Goal: Transaction & Acquisition: Obtain resource

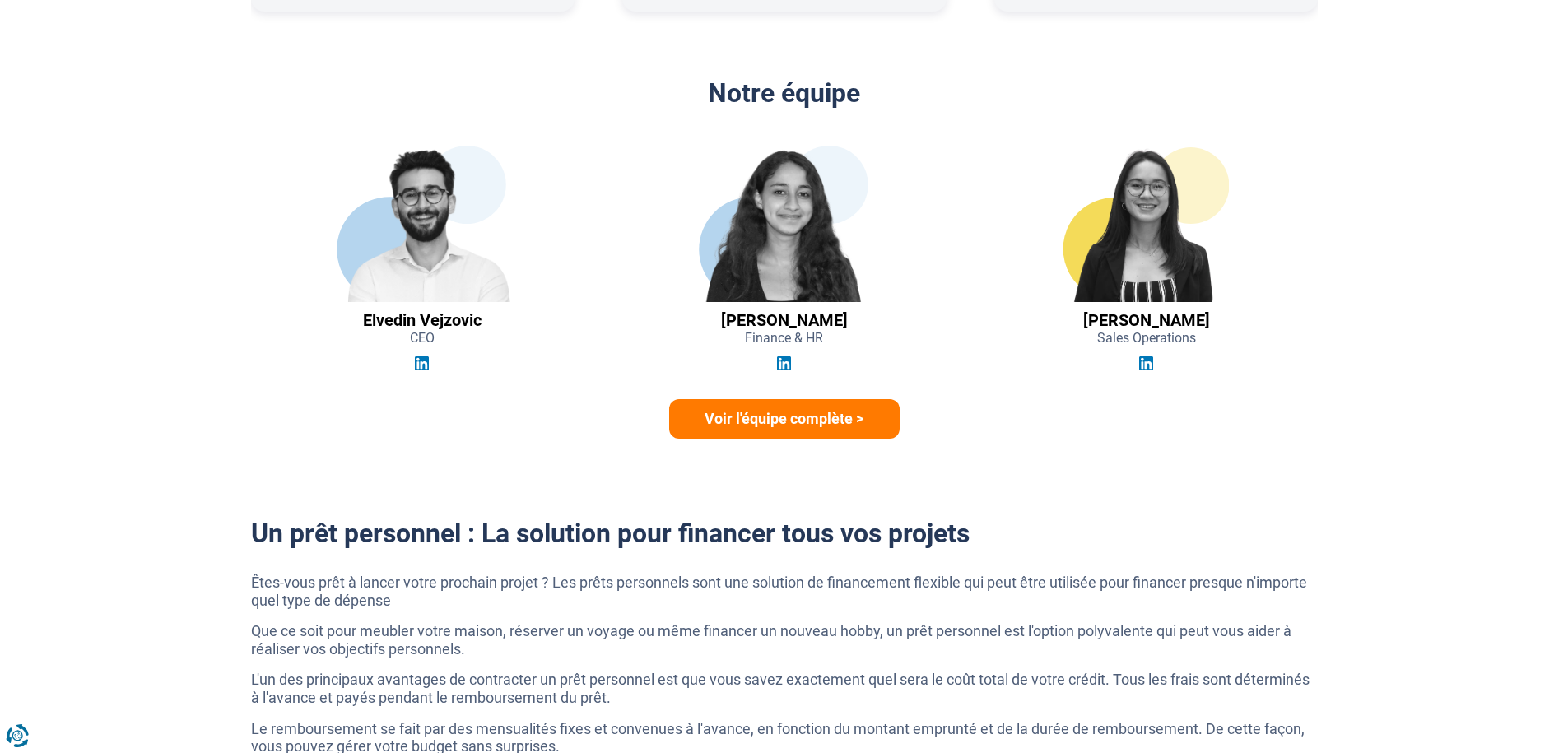
scroll to position [2397, 0]
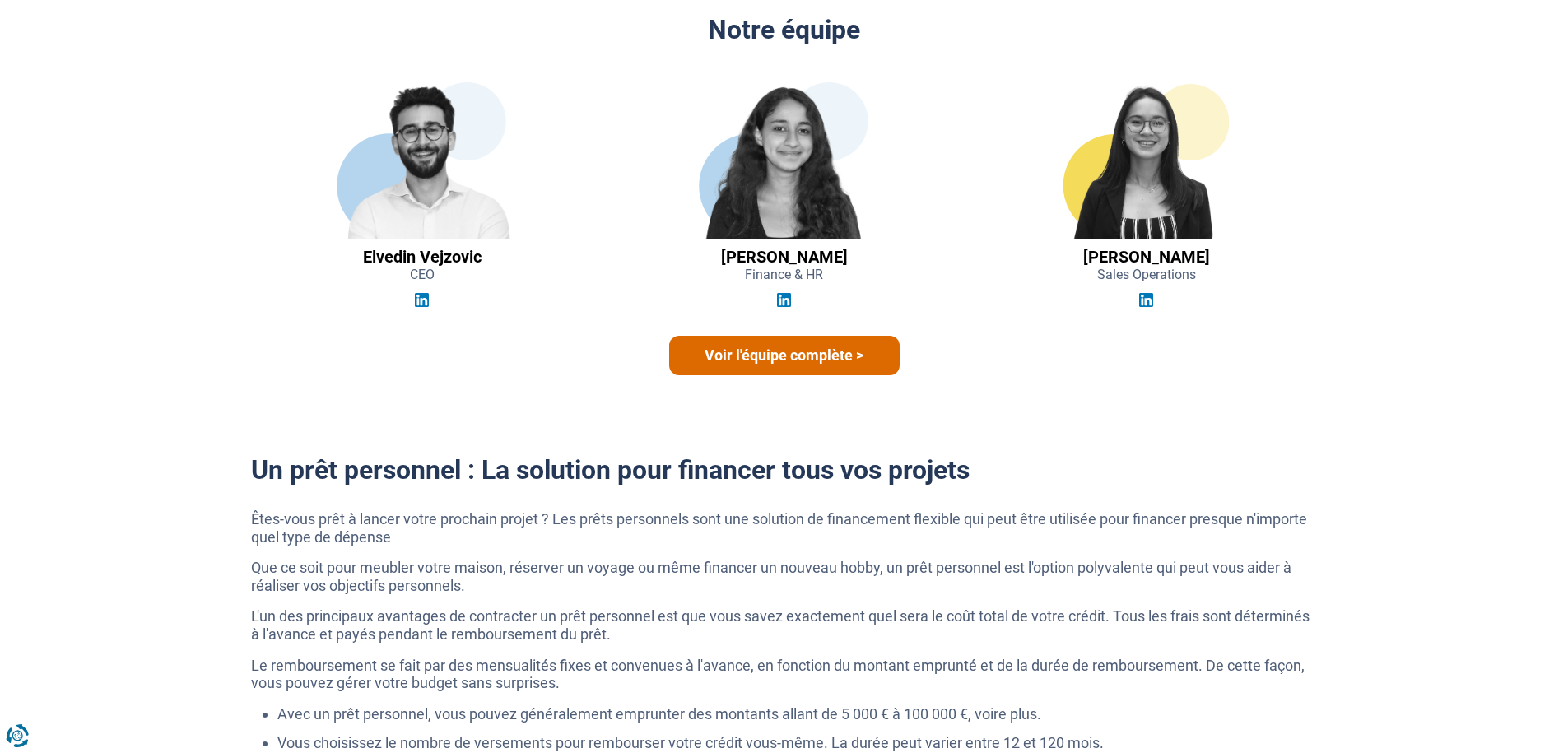
click at [749, 352] on link "Voir l'équipe complète >" at bounding box center [784, 356] width 230 height 40
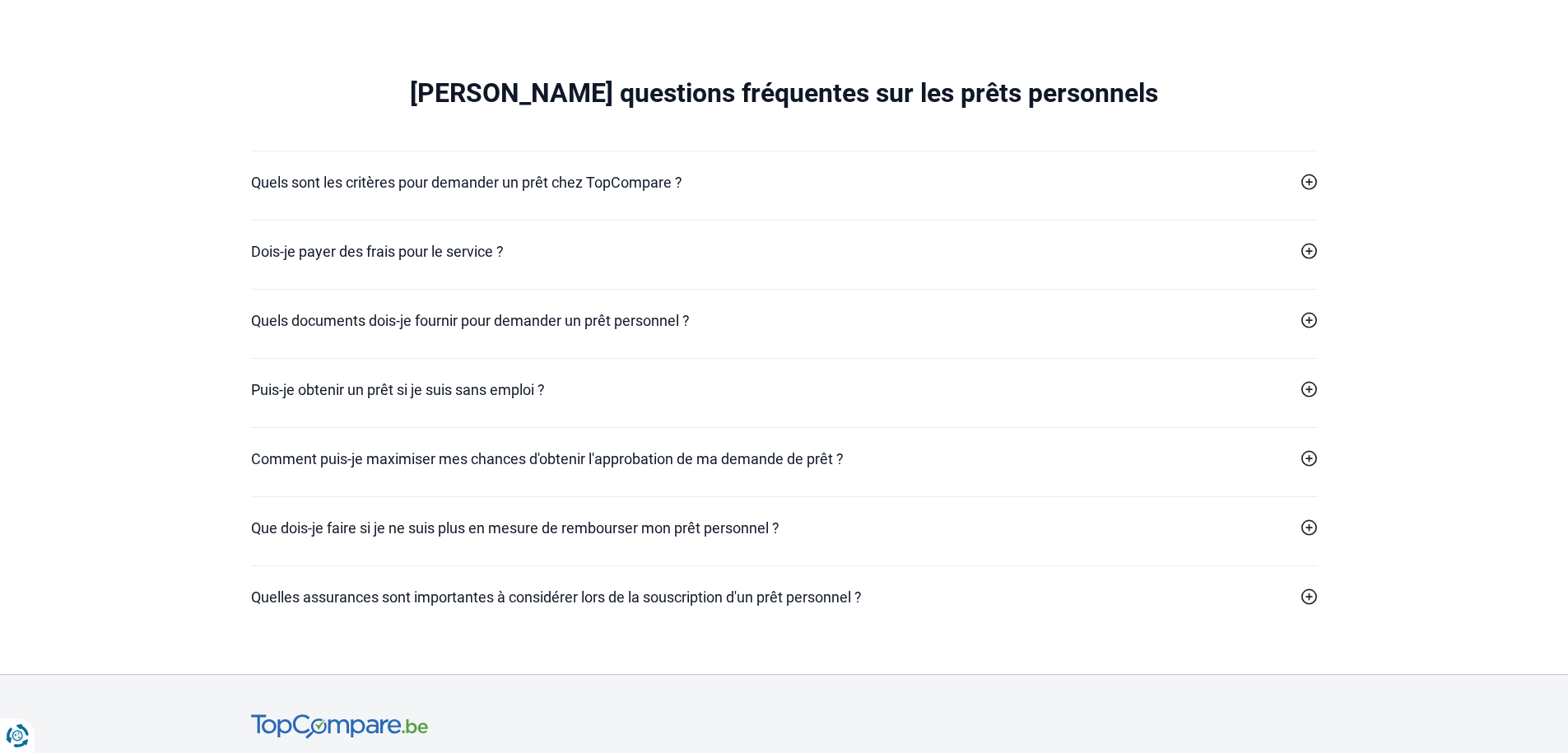
scroll to position [4974, 0]
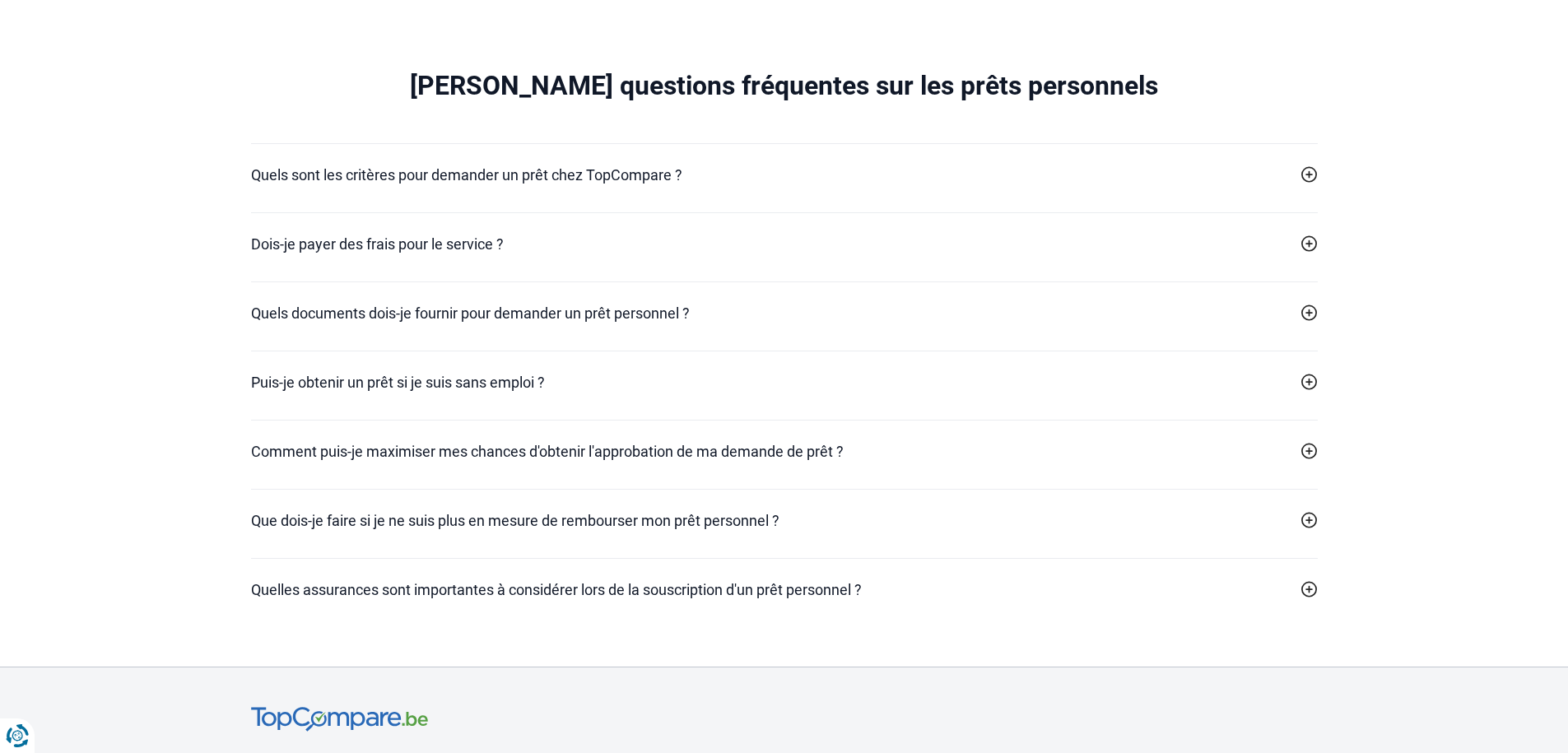
click at [1308, 251] on icon at bounding box center [1309, 243] width 17 height 17
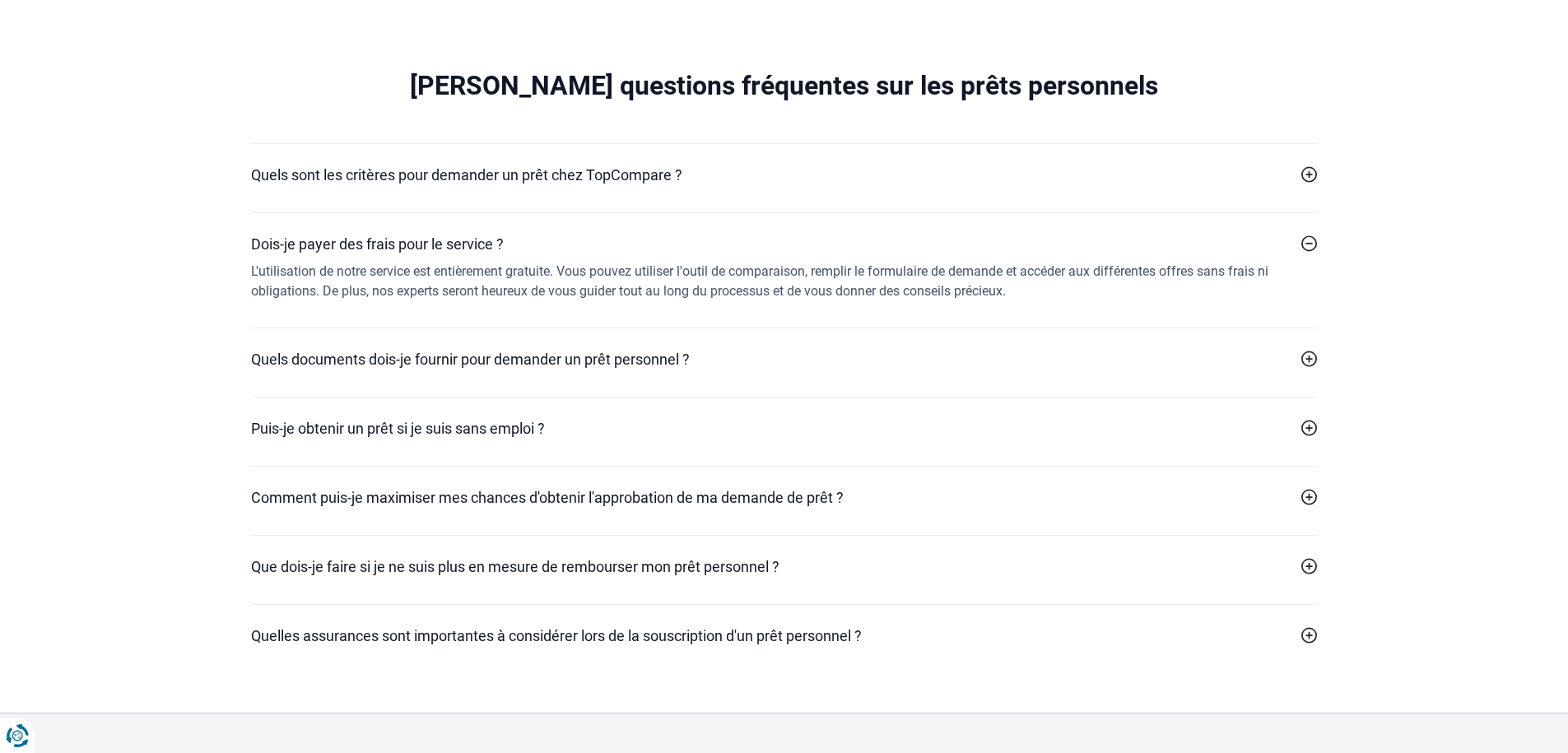
click at [1304, 436] on icon at bounding box center [1309, 428] width 17 height 17
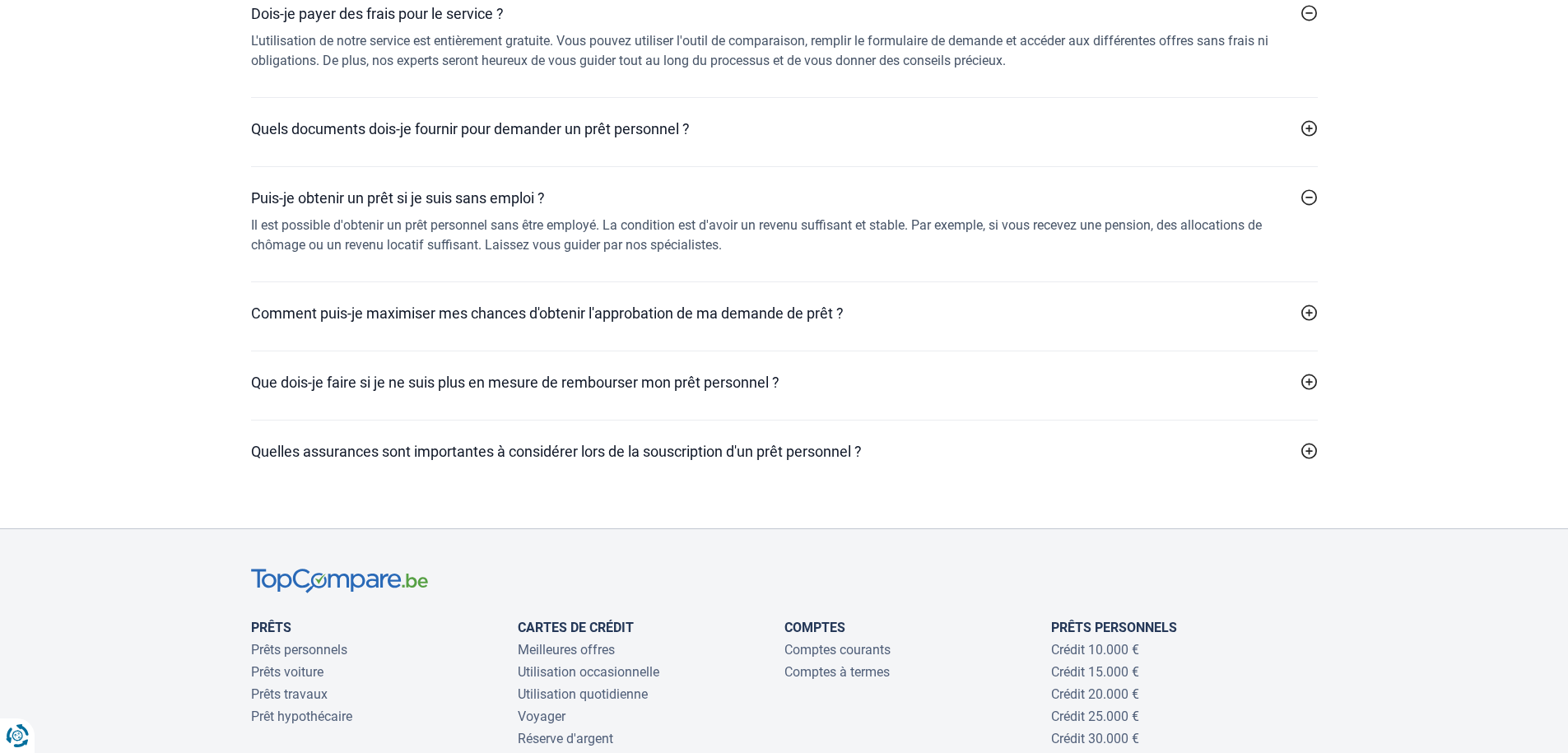
scroll to position [5234, 0]
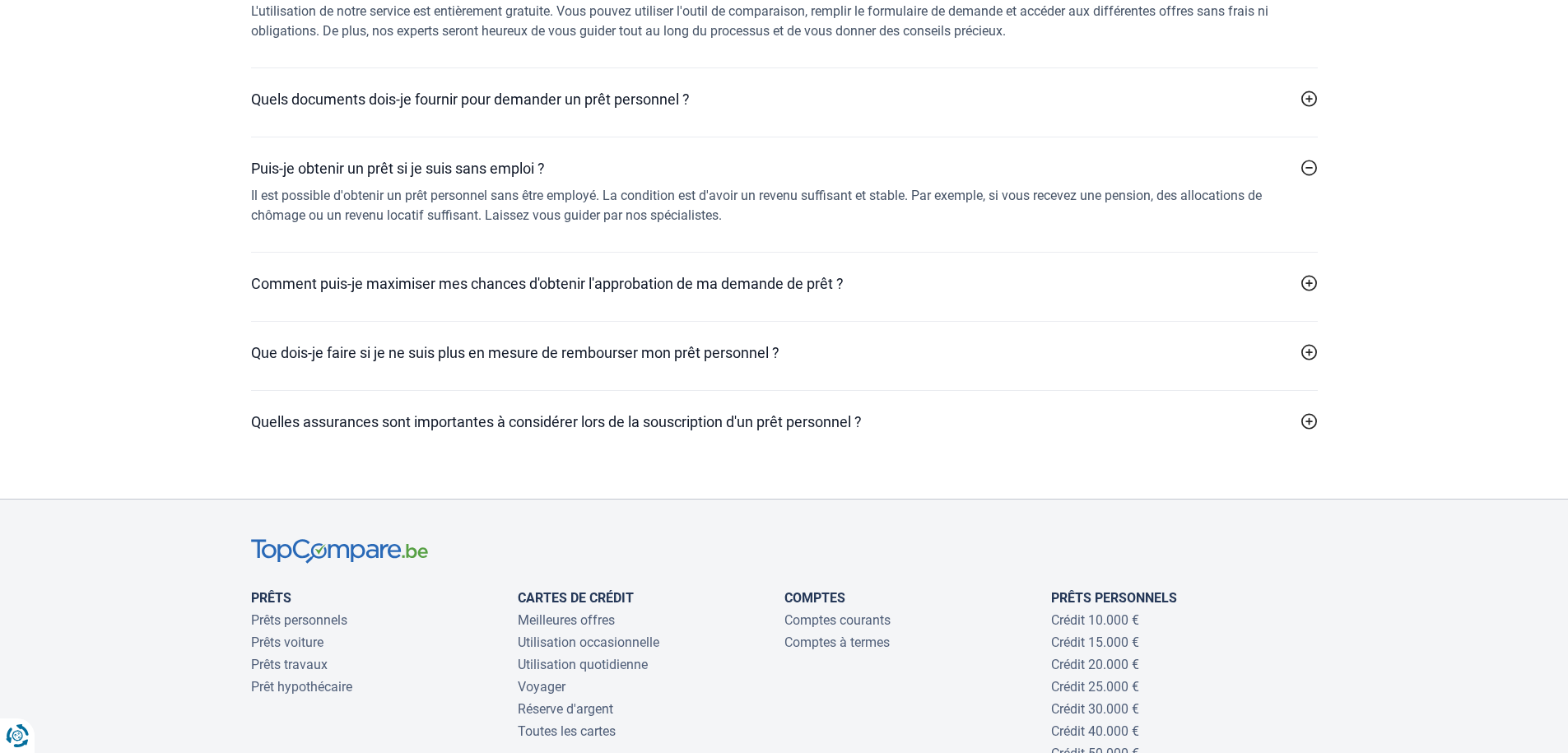
click at [1313, 360] on icon at bounding box center [1309, 352] width 17 height 17
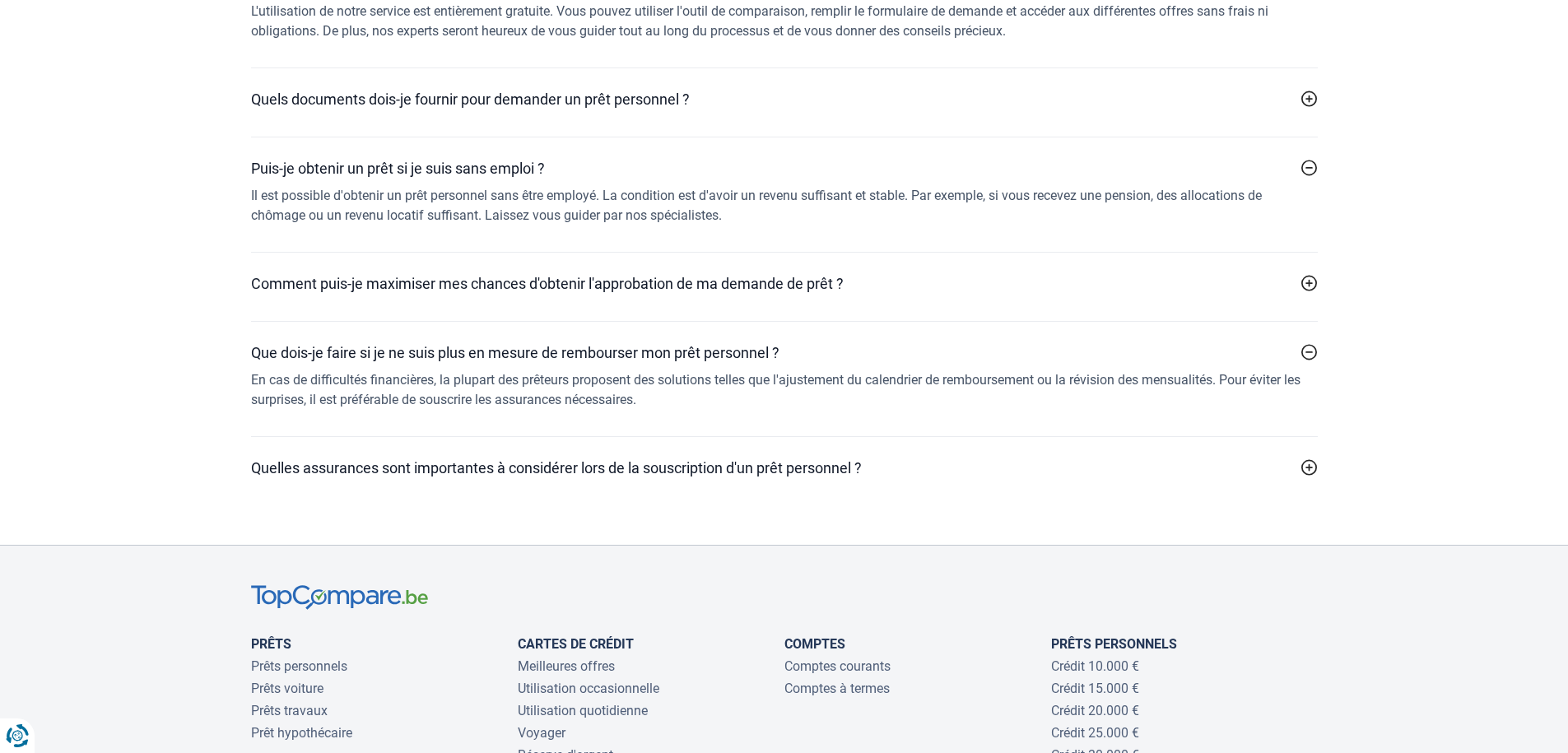
click at [1303, 475] on icon at bounding box center [1309, 467] width 17 height 17
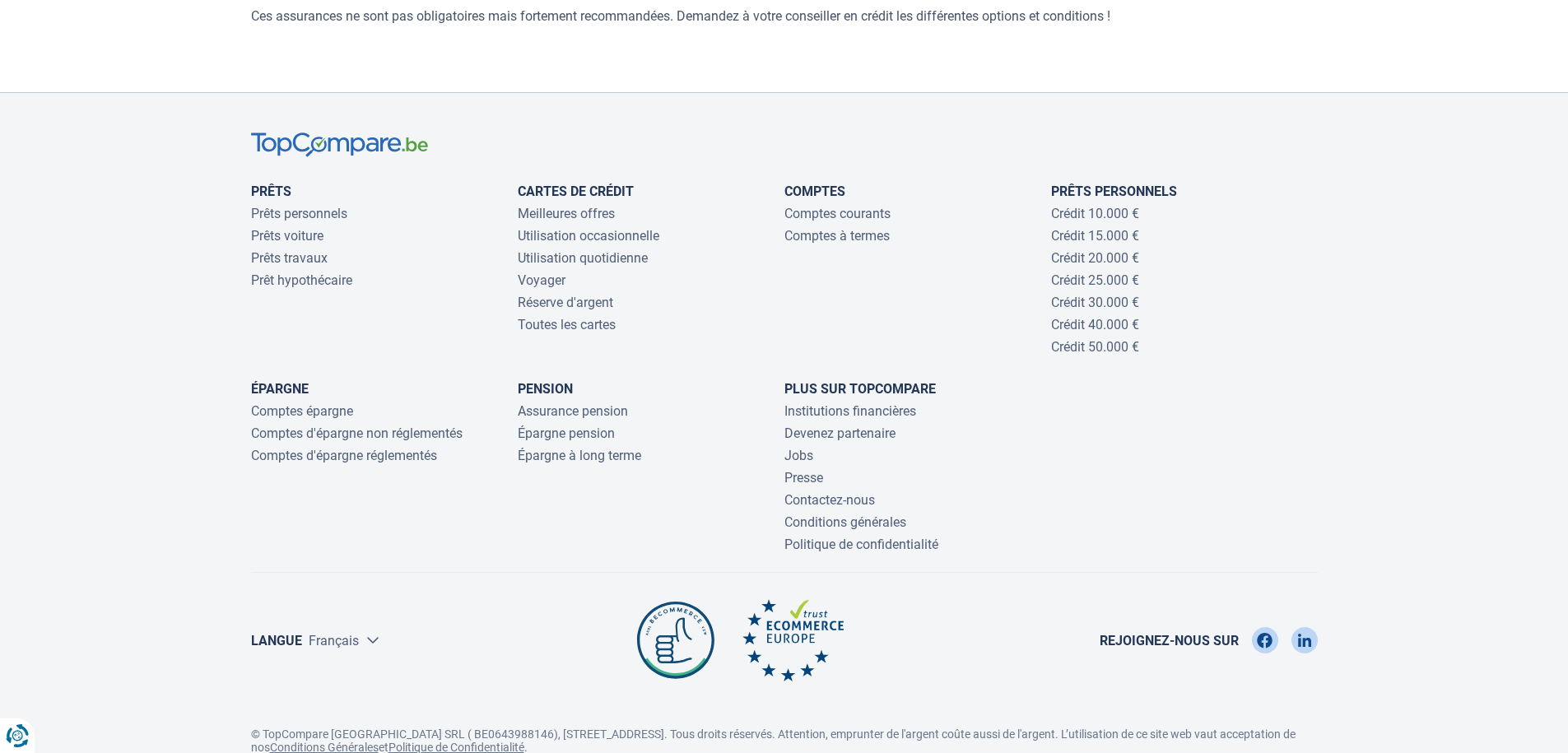
scroll to position [5893, 0]
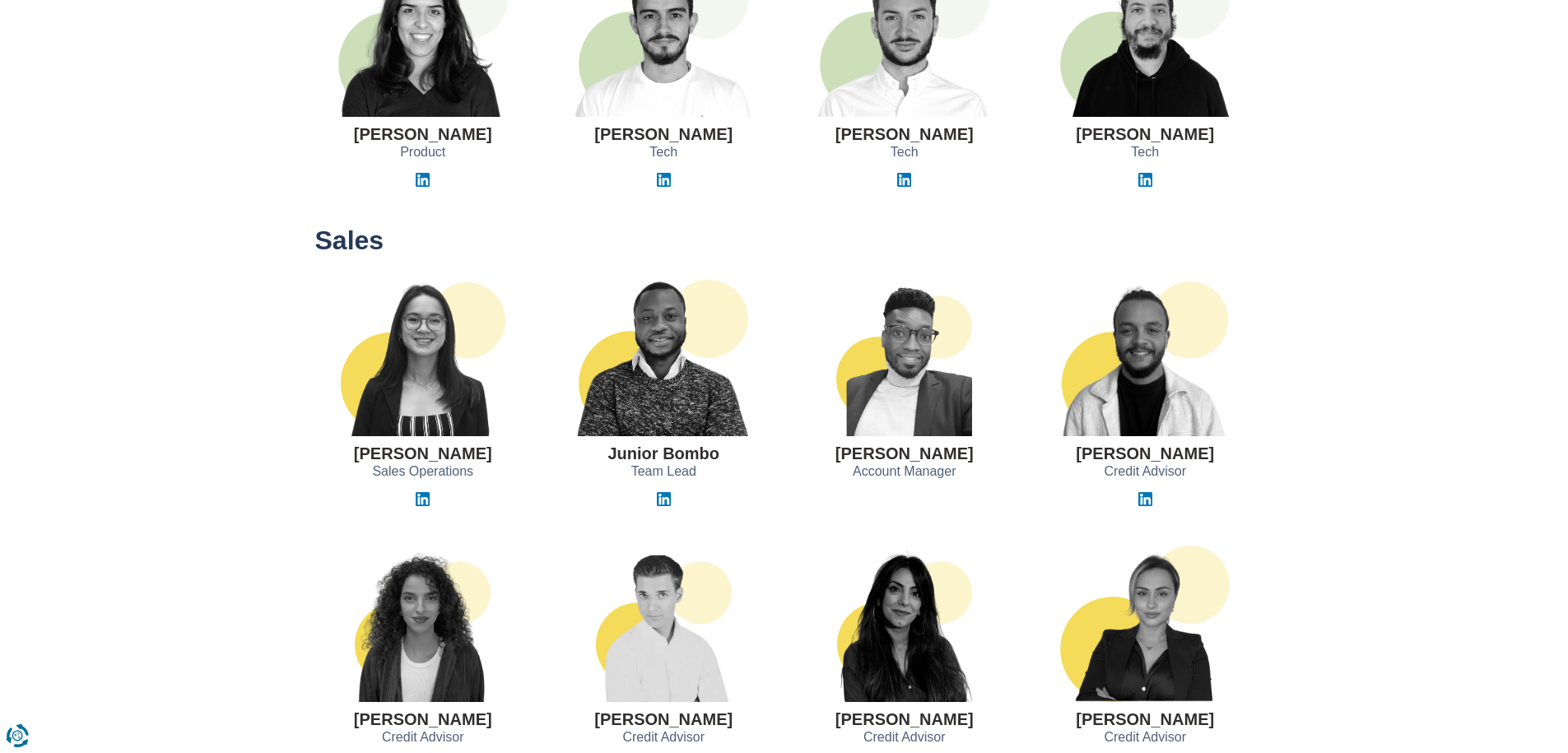
scroll to position [780, 0]
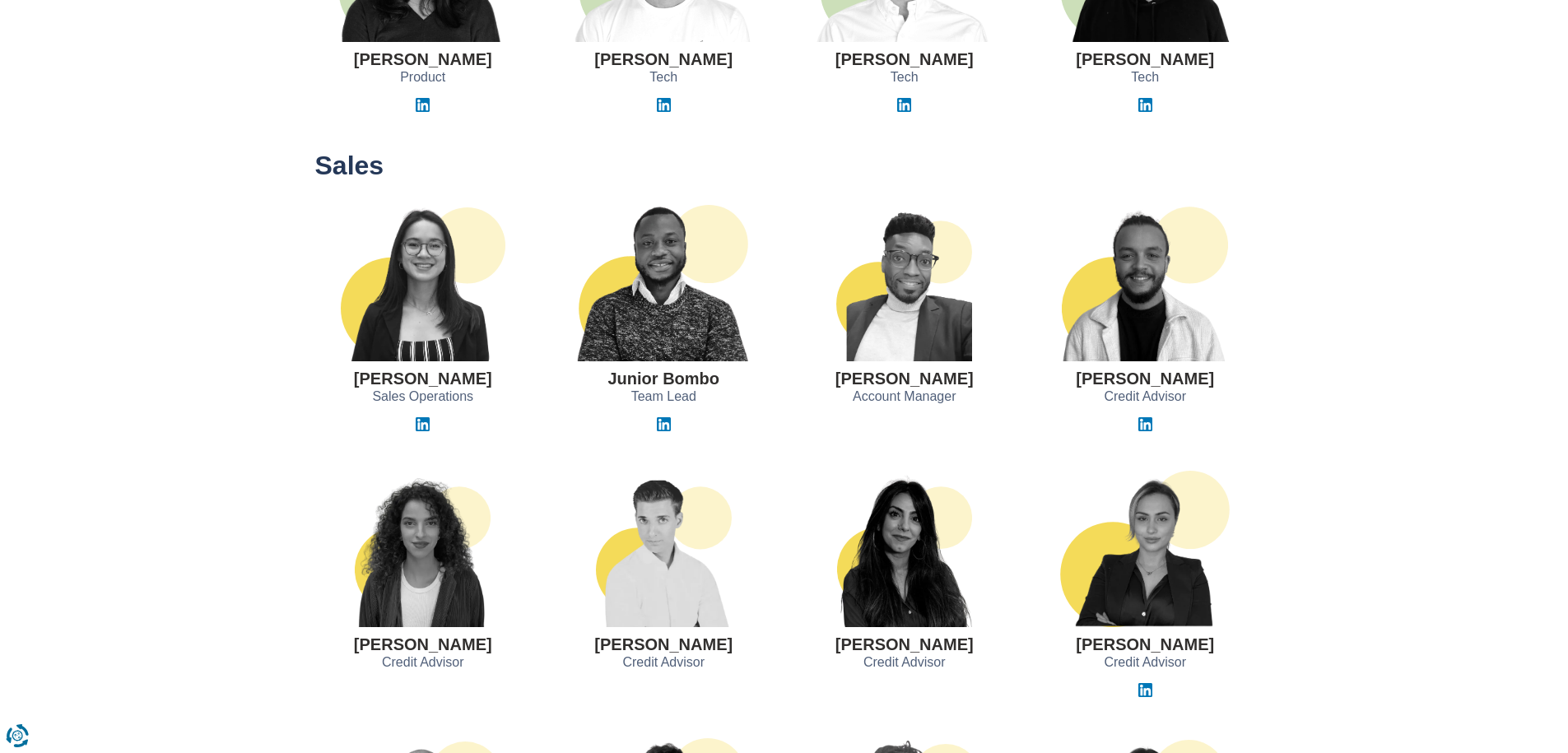
click at [1138, 654] on span "Credit Advisor" at bounding box center [1144, 661] width 82 height 19
click at [1170, 576] on img at bounding box center [1144, 548] width 172 height 156
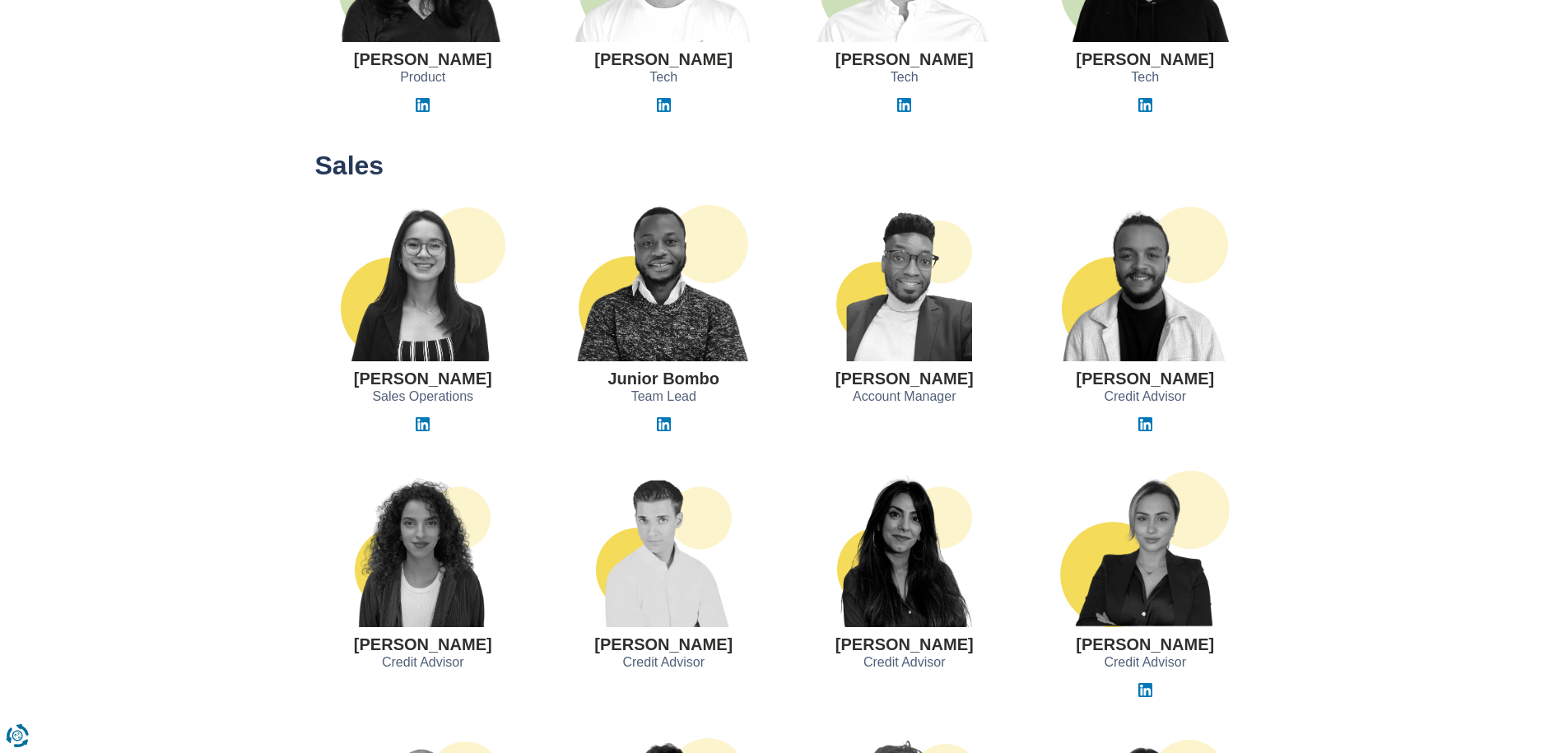
click at [1170, 576] on img at bounding box center [1144, 548] width 172 height 156
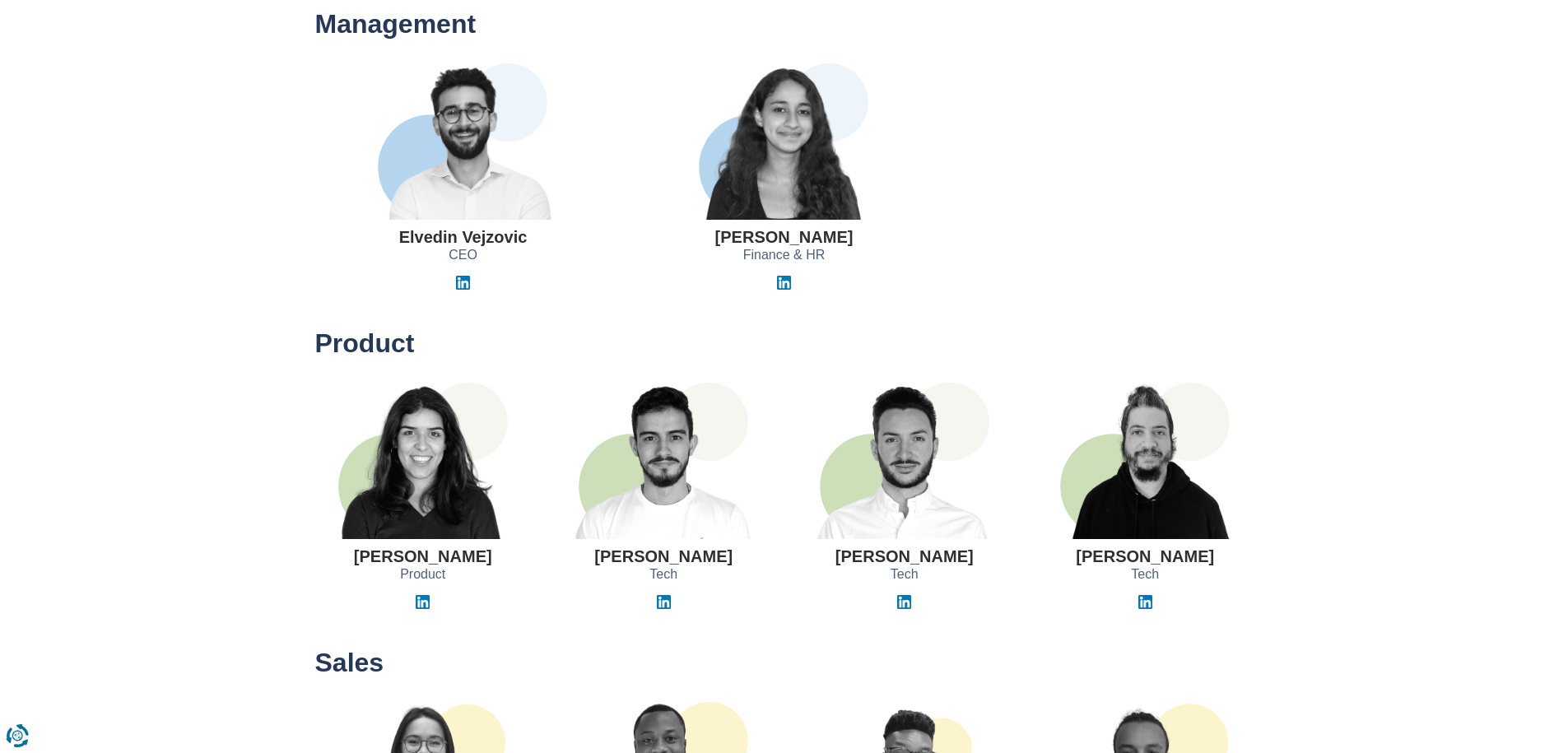
scroll to position [0, 0]
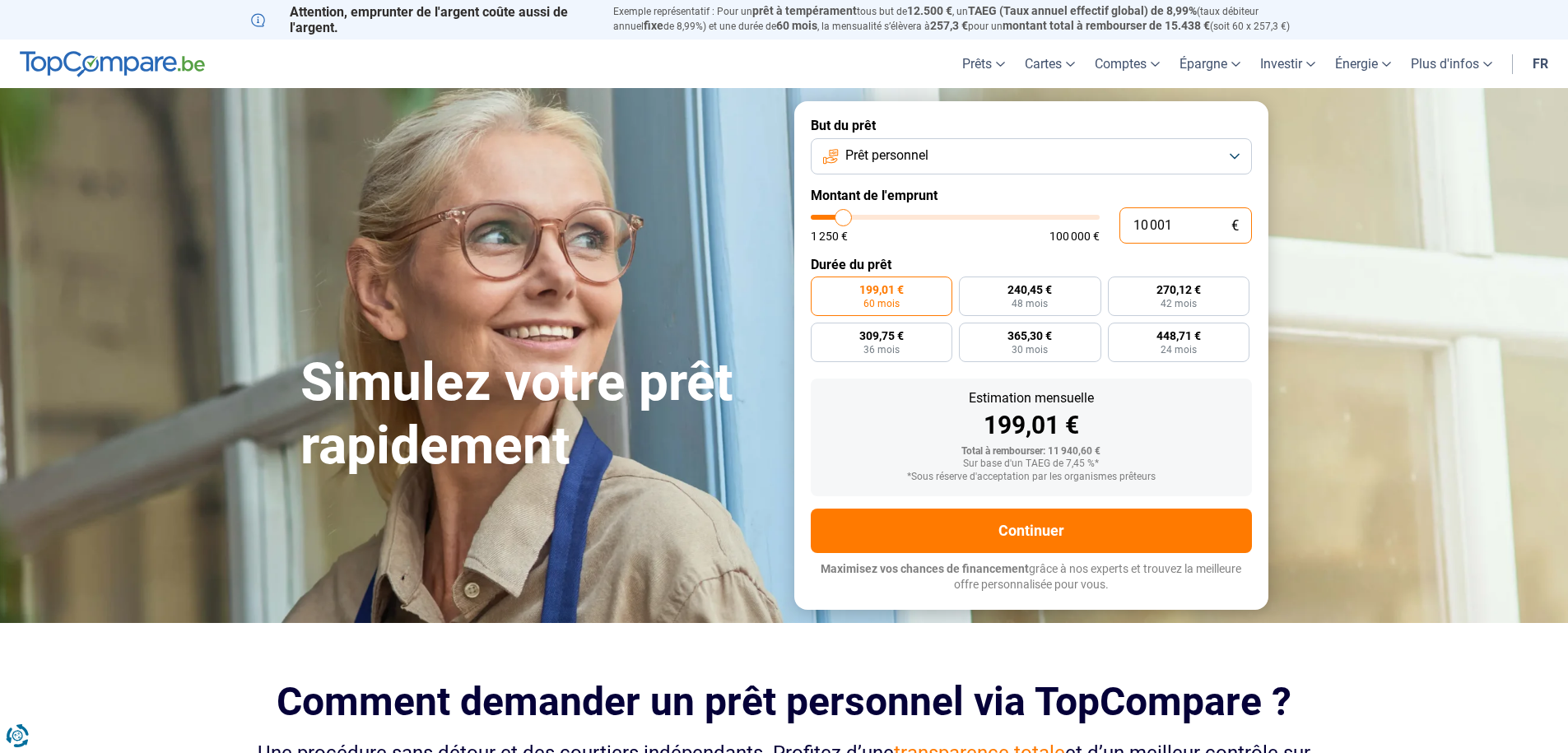
click at [1181, 219] on input "10 001" at bounding box center [1185, 225] width 133 height 36
click at [1055, 295] on label "240,45 € 48 mois" at bounding box center [1030, 296] width 142 height 40
click at [970, 287] on input "240,45 € 48 mois" at bounding box center [964, 282] width 11 height 11
radio input "true"
type input "54 000"
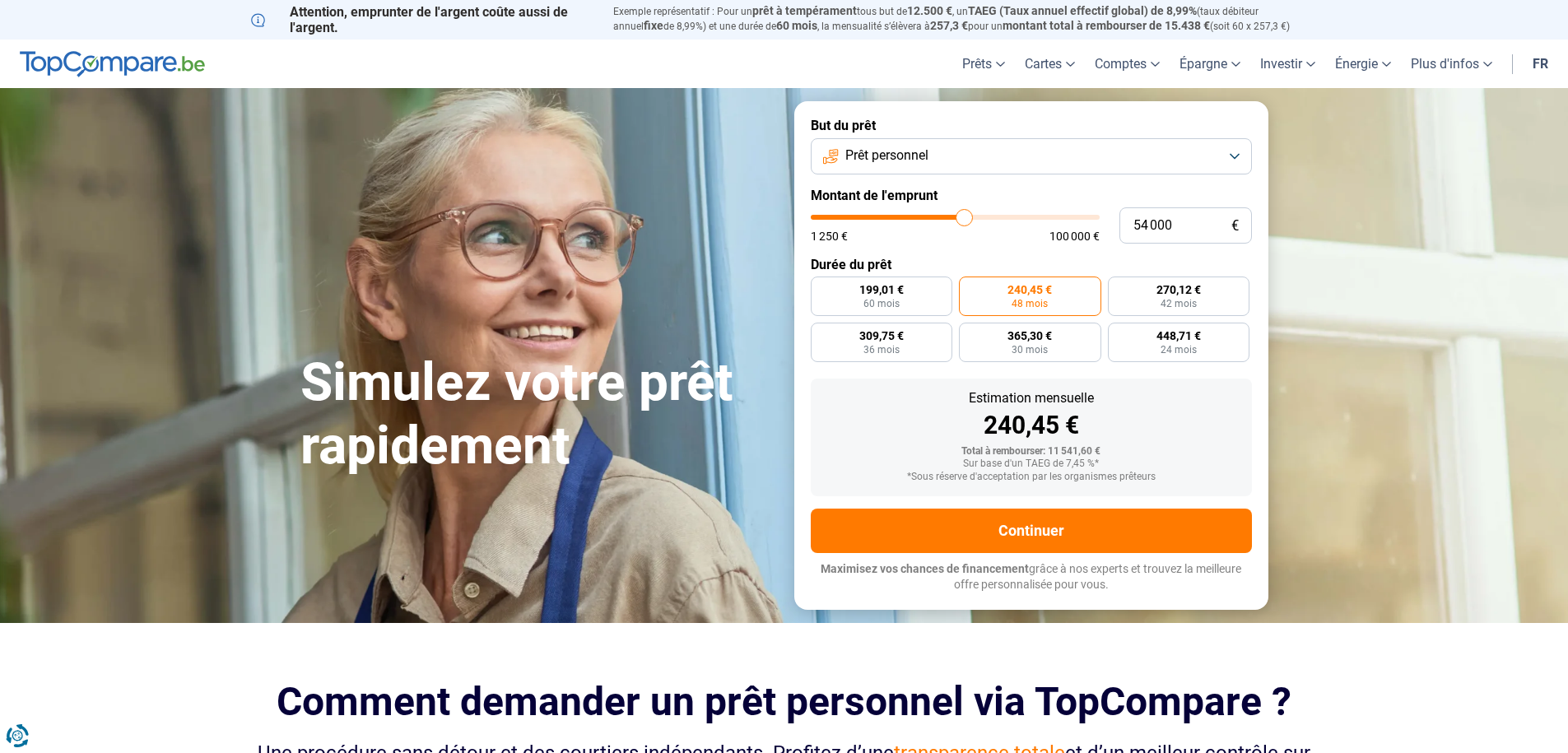
type input "54000"
click at [964, 219] on input "range" at bounding box center [955, 216] width 288 height 5
radio input "false"
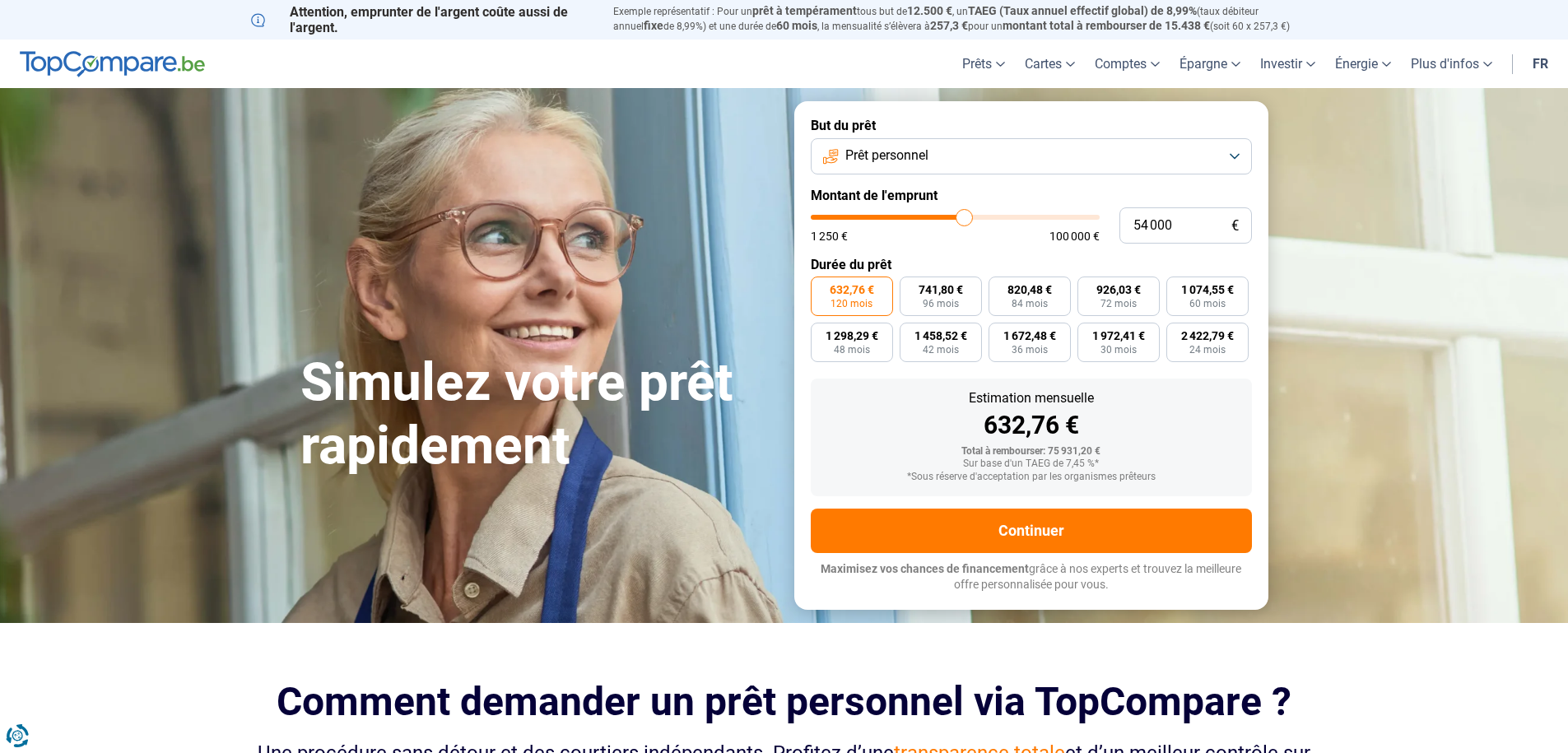
click at [1373, 404] on section "Simulez votre prêt rapidement Simulez votre prêt rapidement But du prêt Prêt pe…" at bounding box center [784, 355] width 1568 height 534
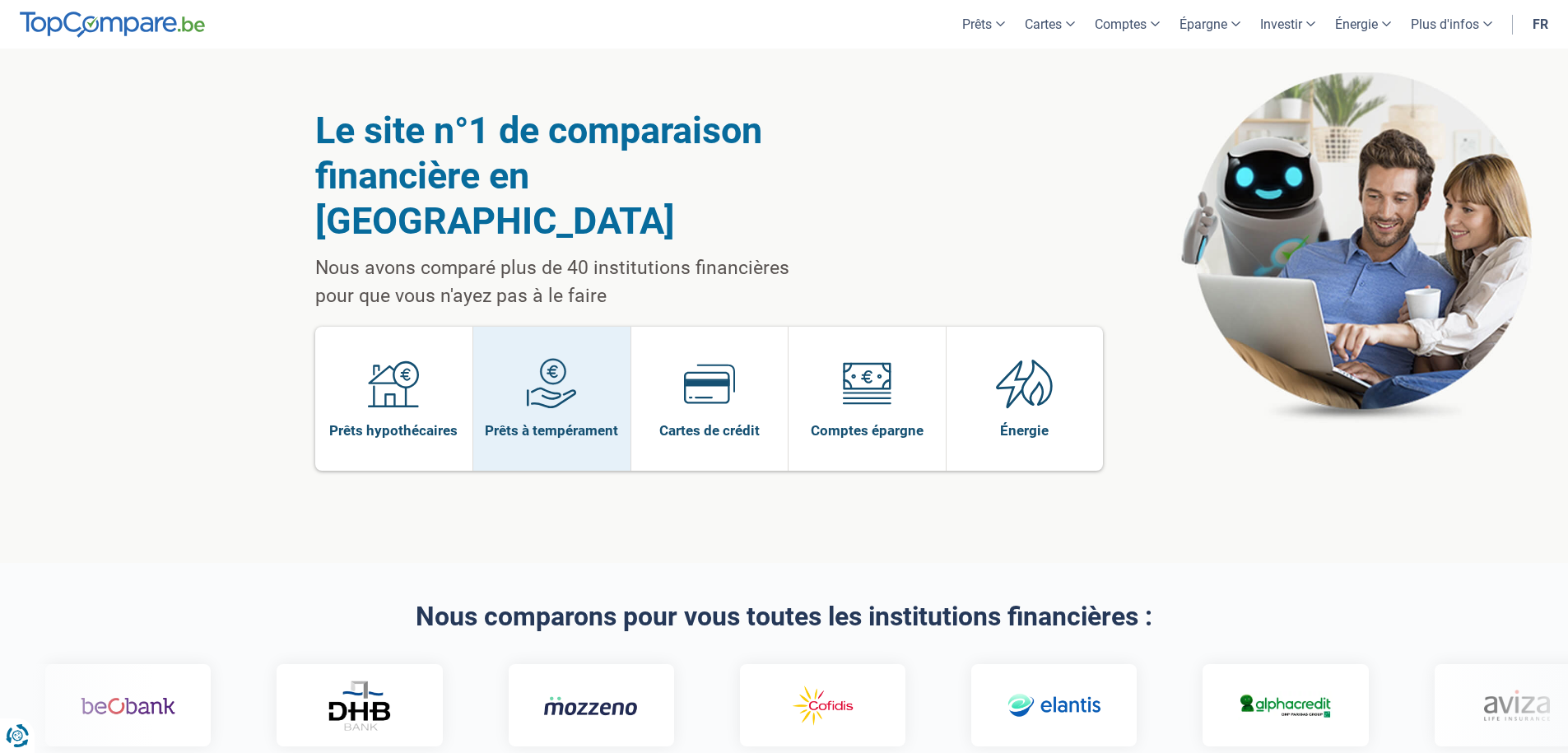
click at [542, 358] on img at bounding box center [552, 383] width 51 height 51
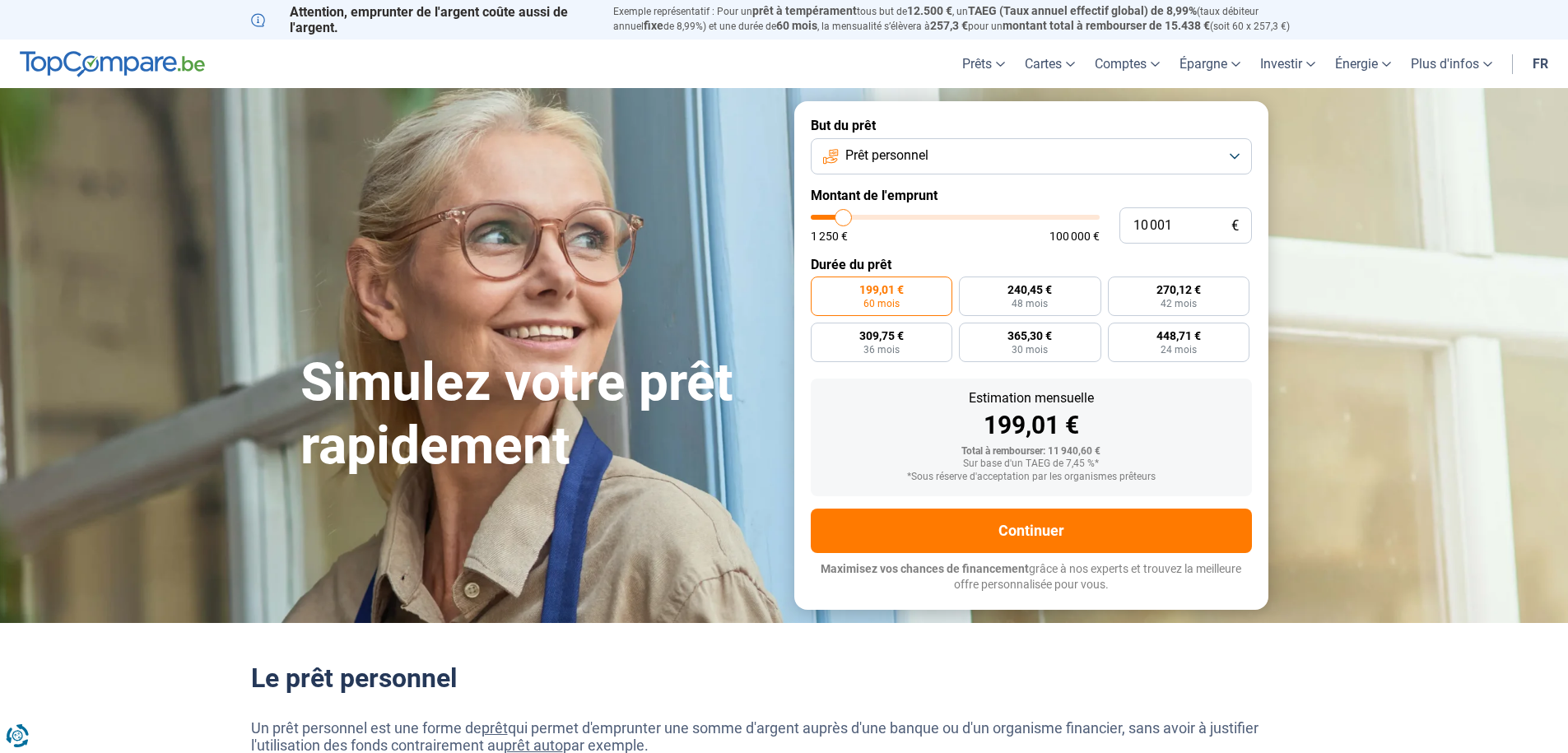
type input "25 500"
type input "25500"
click at [886, 215] on input "range" at bounding box center [955, 216] width 288 height 5
radio input "false"
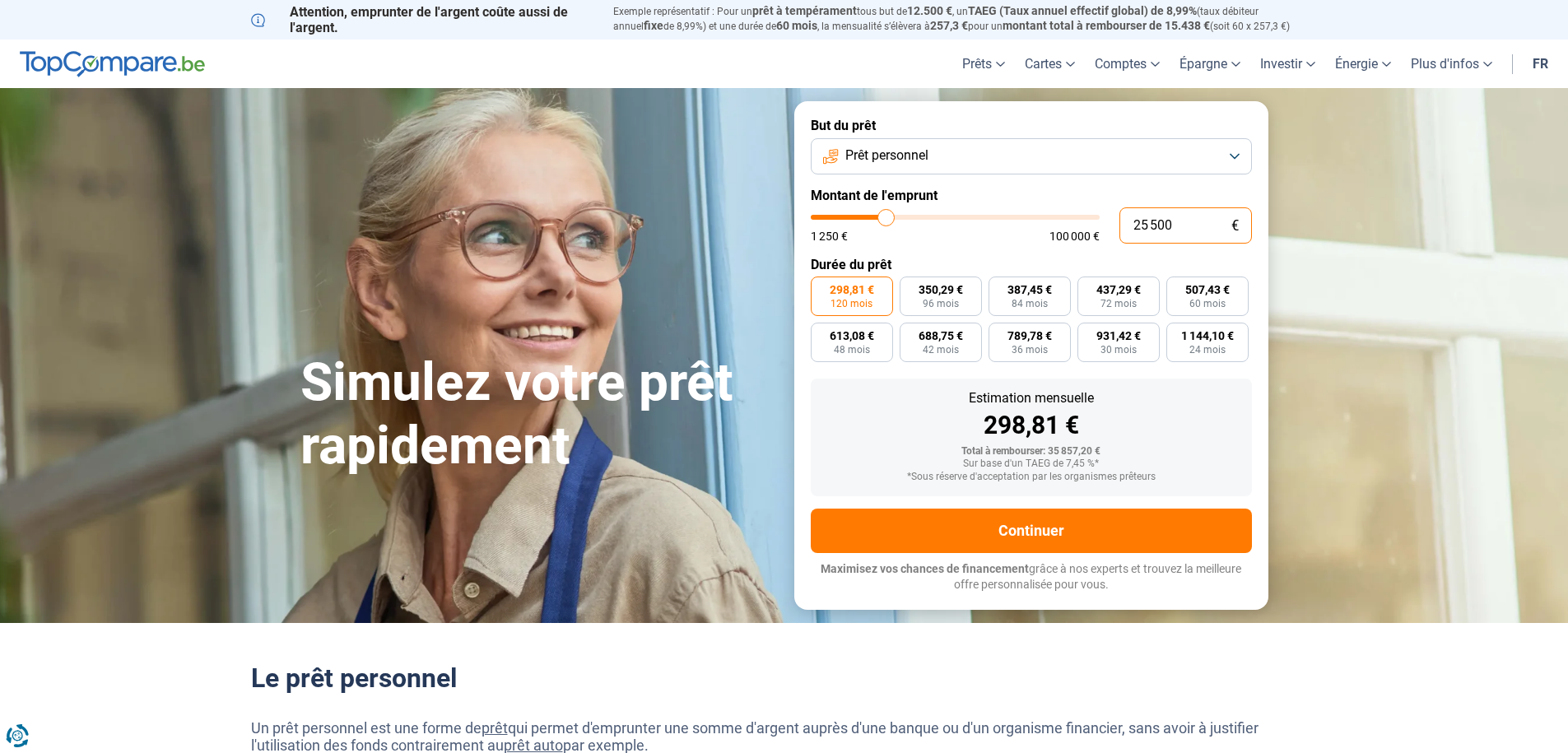
drag, startPoint x: 1177, startPoint y: 222, endPoint x: 1097, endPoint y: 230, distance: 80.4
click at [1097, 230] on div "25 500 € 1 250 € 100 000 €" at bounding box center [1031, 225] width 441 height 36
type input "4"
type input "1250"
type input "40"
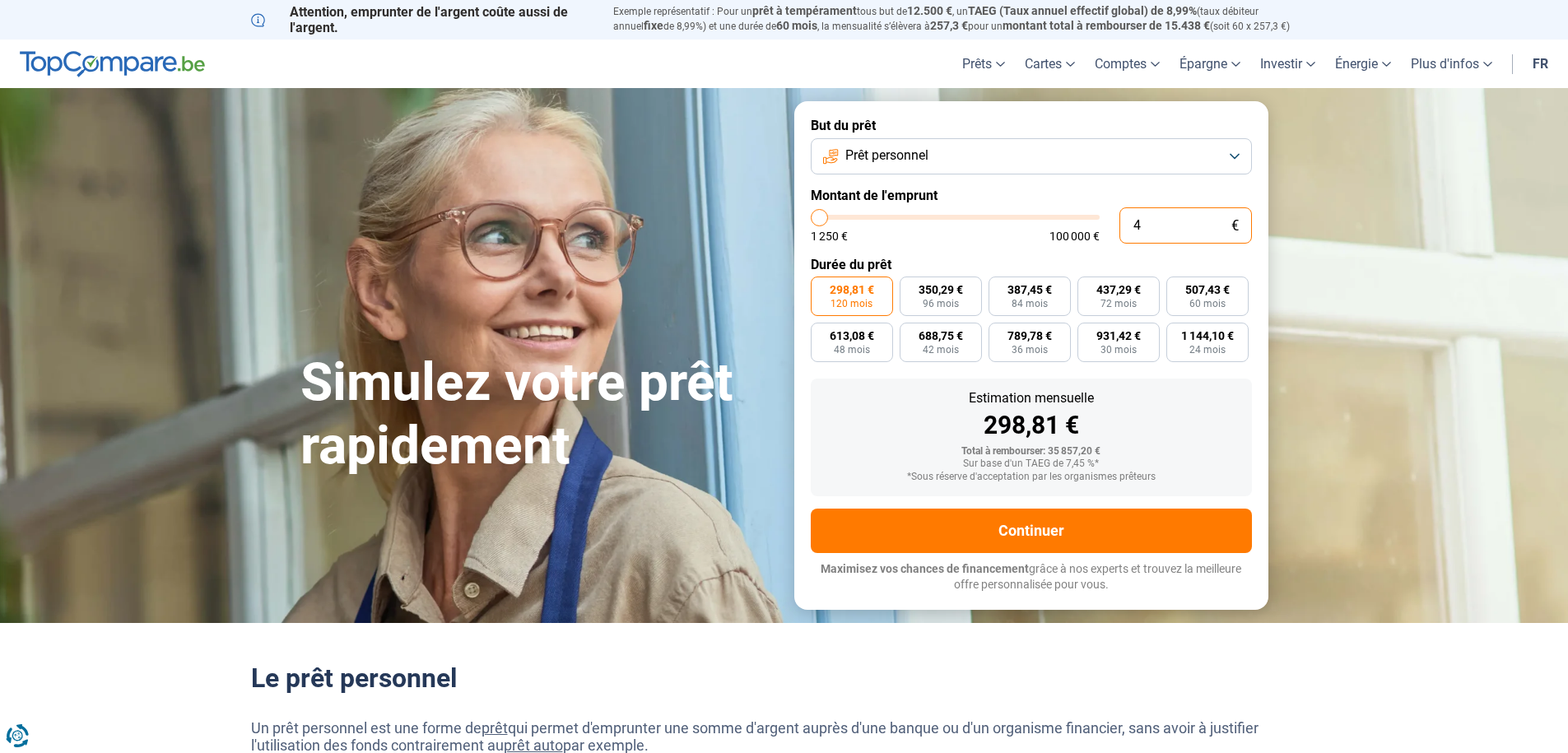
type input "1250"
type input "400"
type input "1250"
type input "4 000"
type input "4000"
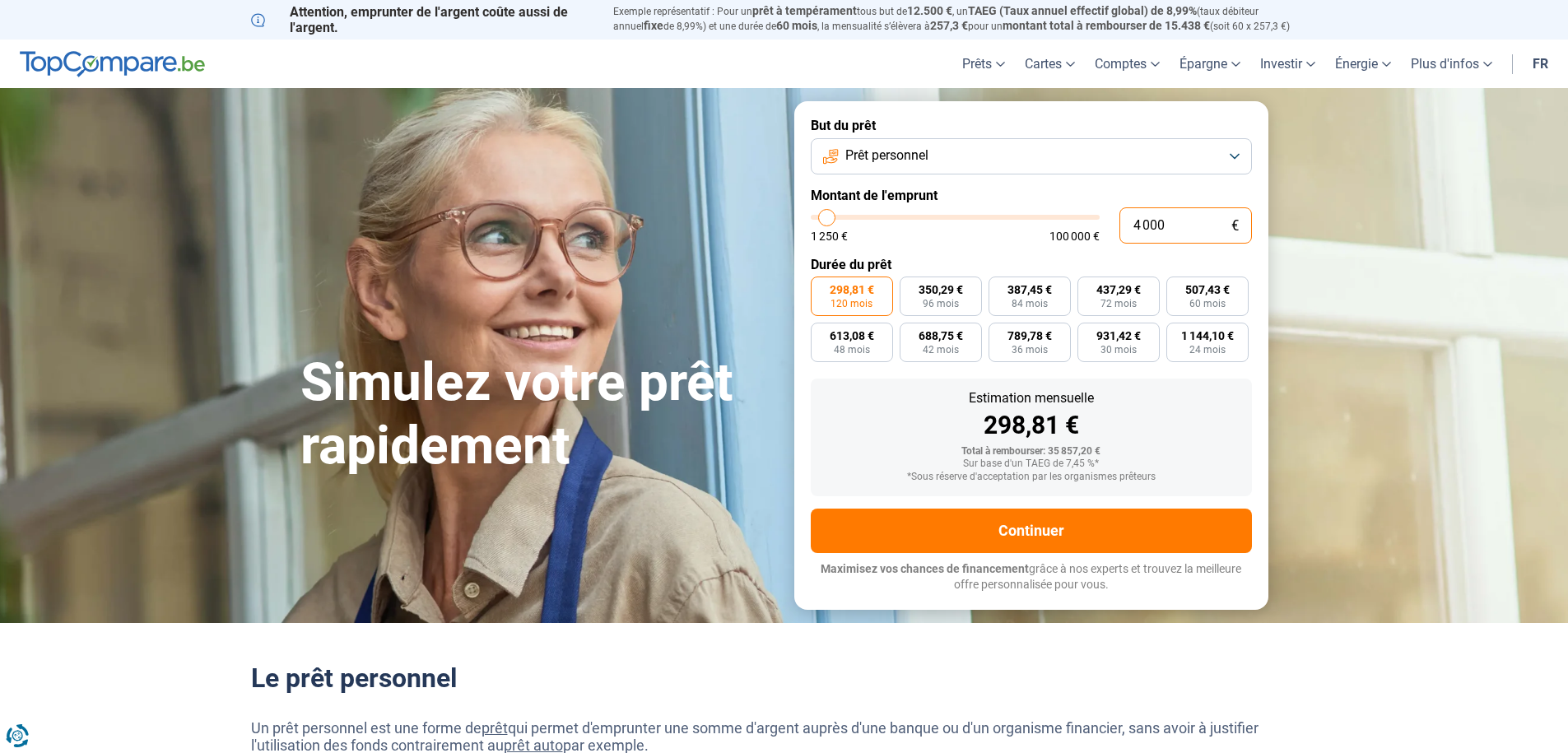
type input "40 000"
type input "40000"
type input "4 000"
type input "4000"
type input "400"
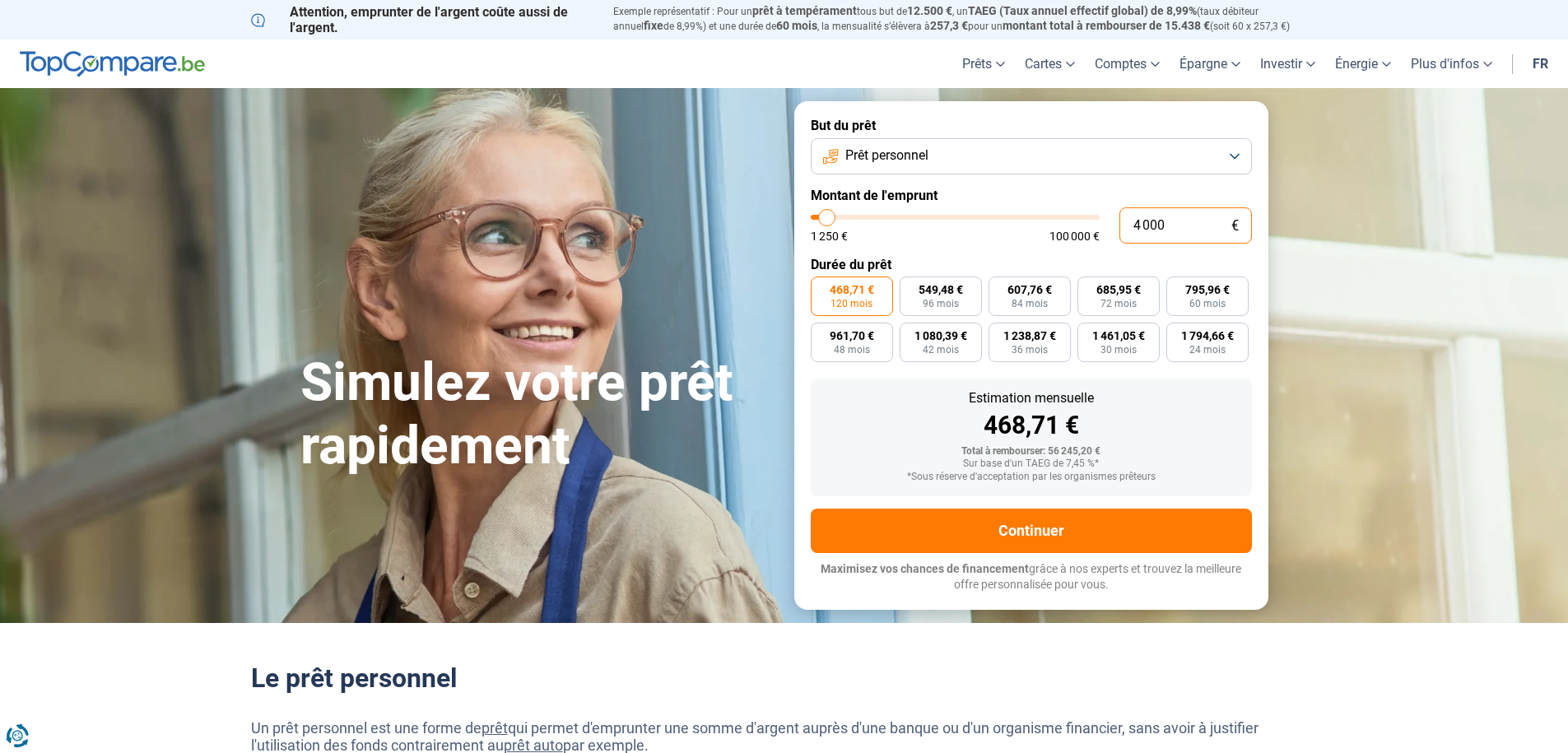
type input "1250"
type input "40"
type input "1250"
type input "4"
type input "1250"
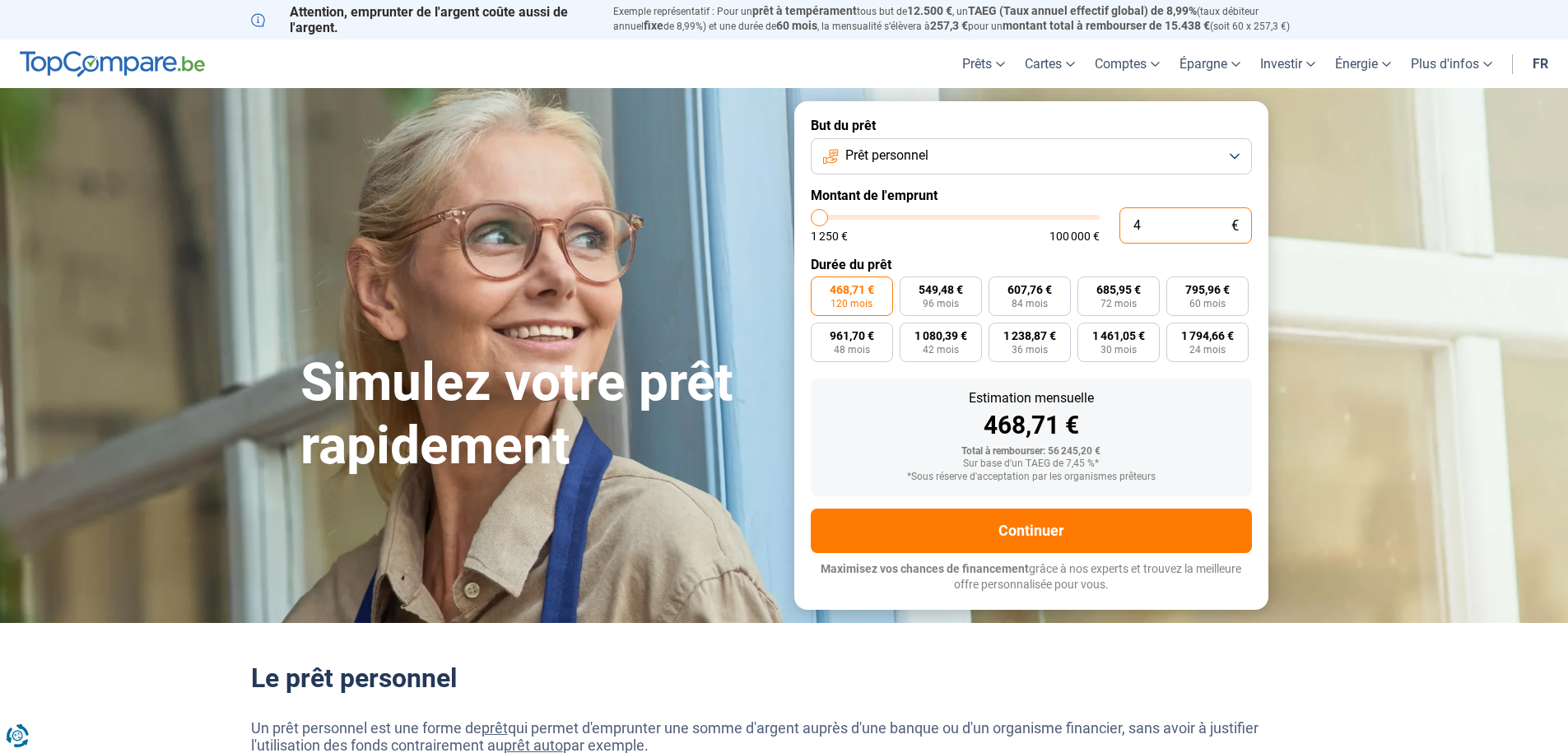
type input "42"
type input "1250"
type input "420"
type input "1250"
type input "4 200"
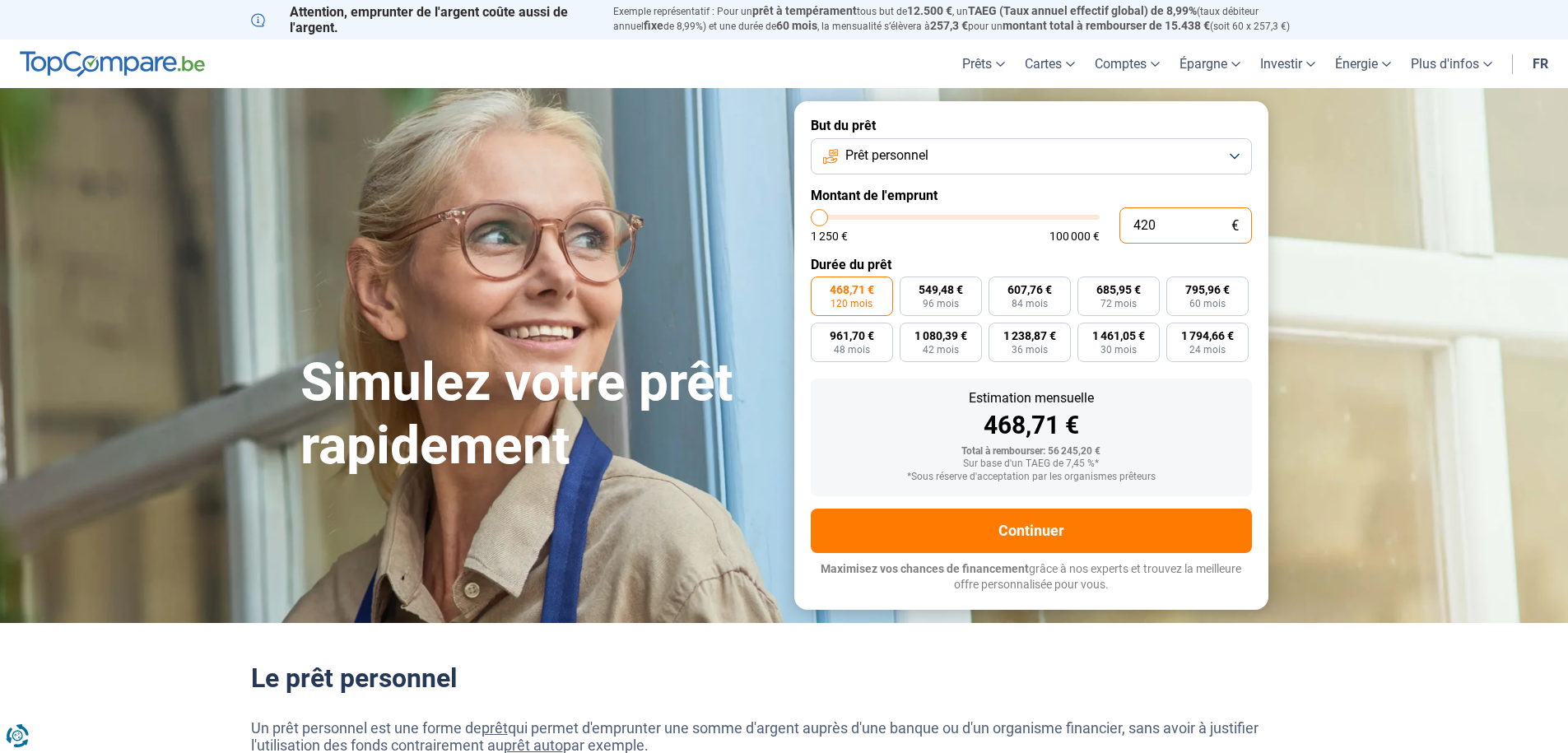
type input "4250"
type input "42 000"
type input "42000"
